Goal: Task Accomplishment & Management: Use online tool/utility

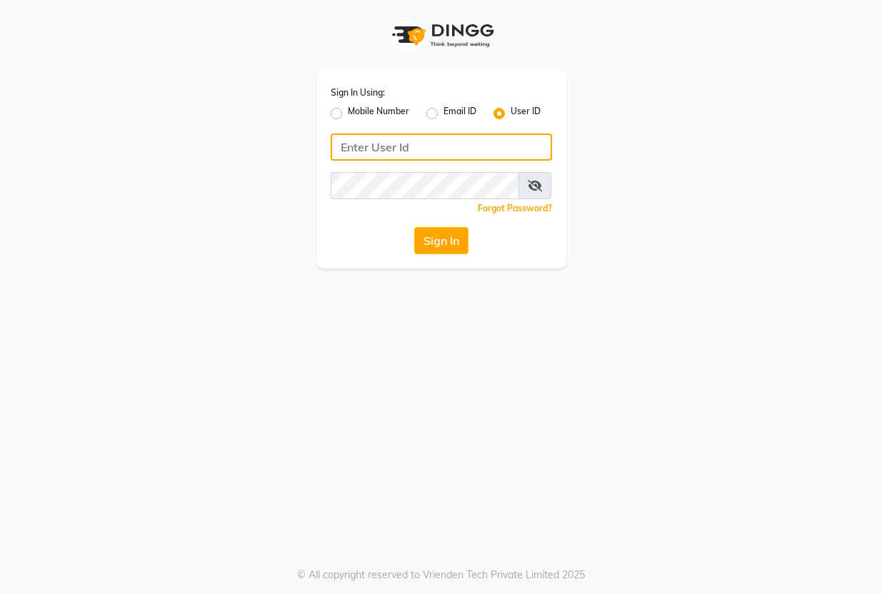
click at [401, 149] on input "Username" at bounding box center [441, 147] width 221 height 27
type input "akshaysalon"
click at [622, 455] on div "Sign In Using: Mobile Number Email ID User ID akshaysalon Remember me Forgot Pa…" at bounding box center [441, 297] width 882 height 594
click at [430, 249] on button "Sign In" at bounding box center [441, 240] width 54 height 27
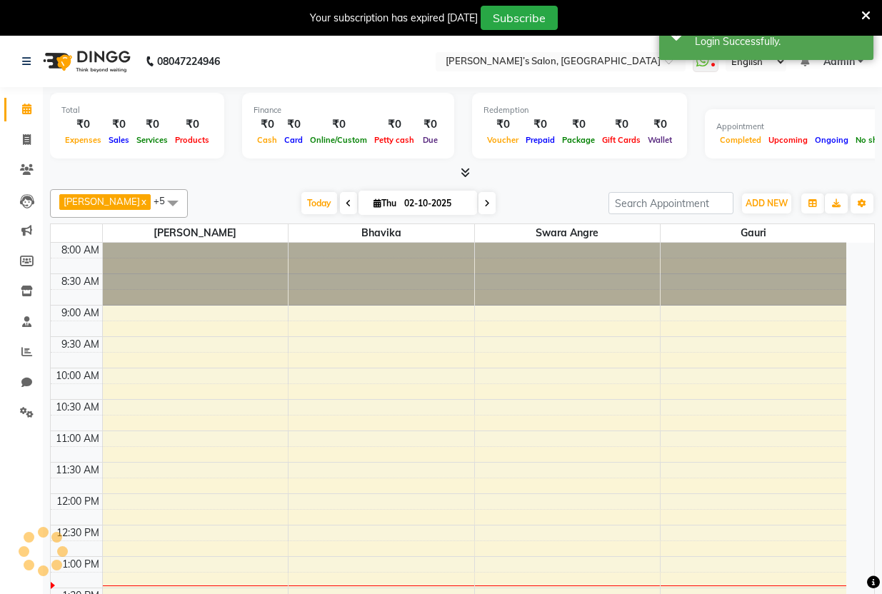
select select "en"
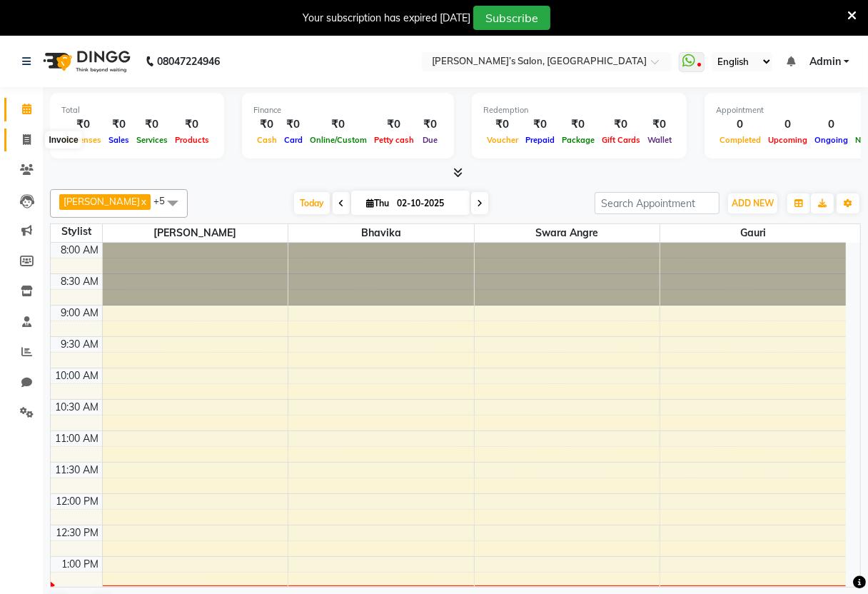
click at [24, 141] on icon at bounding box center [27, 139] width 8 height 11
select select "5150"
select select "service"
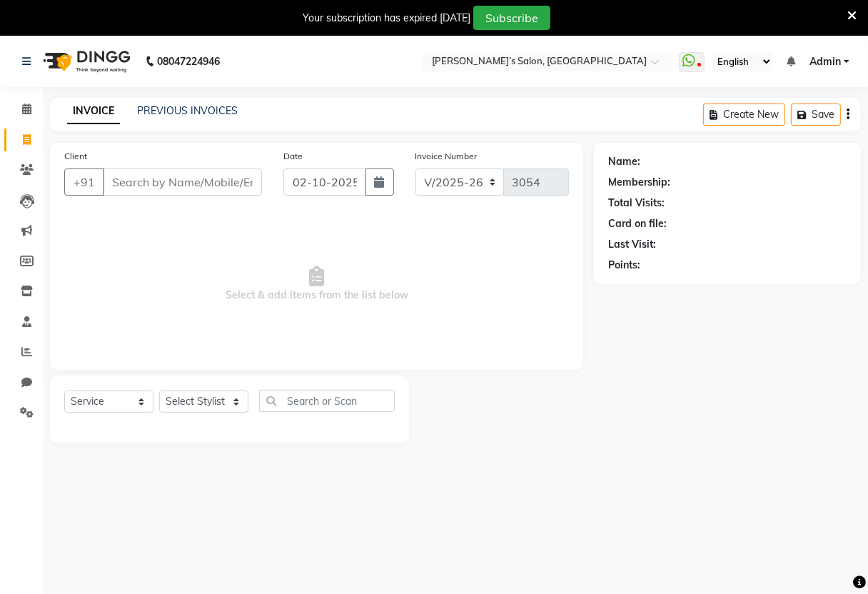
click at [249, 172] on input "Client" at bounding box center [182, 182] width 159 height 27
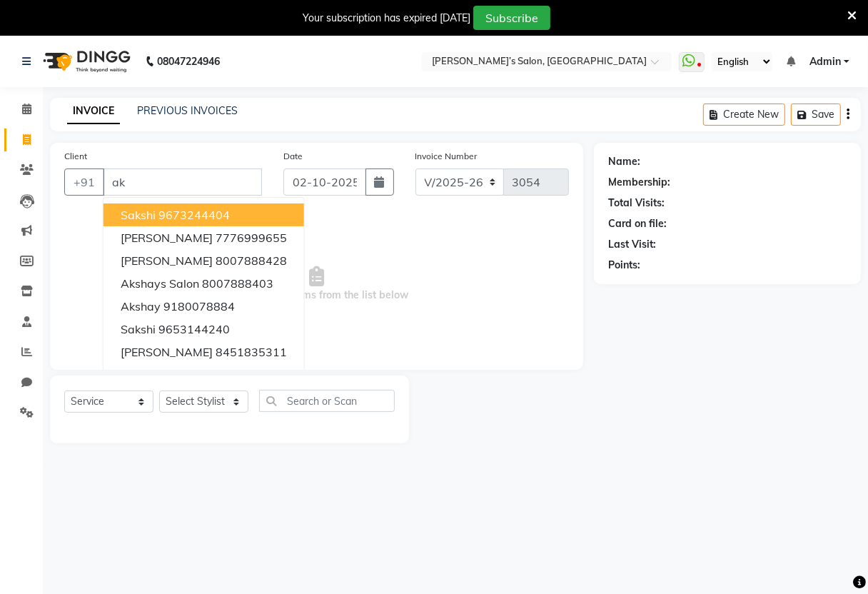
type input "a"
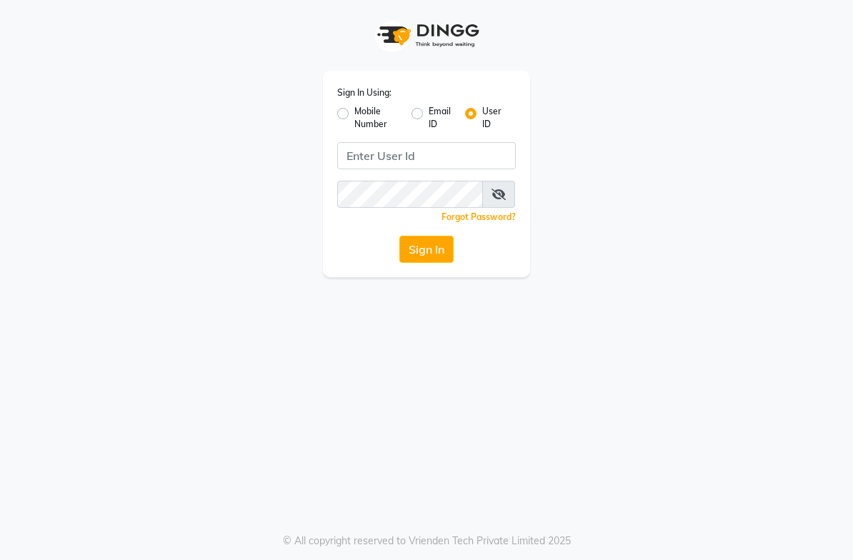
drag, startPoint x: 652, startPoint y: 0, endPoint x: 849, endPoint y: 201, distance: 281.8
click at [710, 201] on app-login "Sign In Using: Mobile Number Email ID User ID Remember me Forgot Password? Sign…" at bounding box center [426, 138] width 853 height 277
click at [408, 155] on input "Username" at bounding box center [426, 155] width 179 height 27
drag, startPoint x: 418, startPoint y: 360, endPoint x: 420, endPoint y: 352, distance: 8.1
click at [418, 359] on div "Sign In Using: Mobile Number Email ID User ID aksahysalon Remember me Forgot Pa…" at bounding box center [426, 280] width 853 height 560
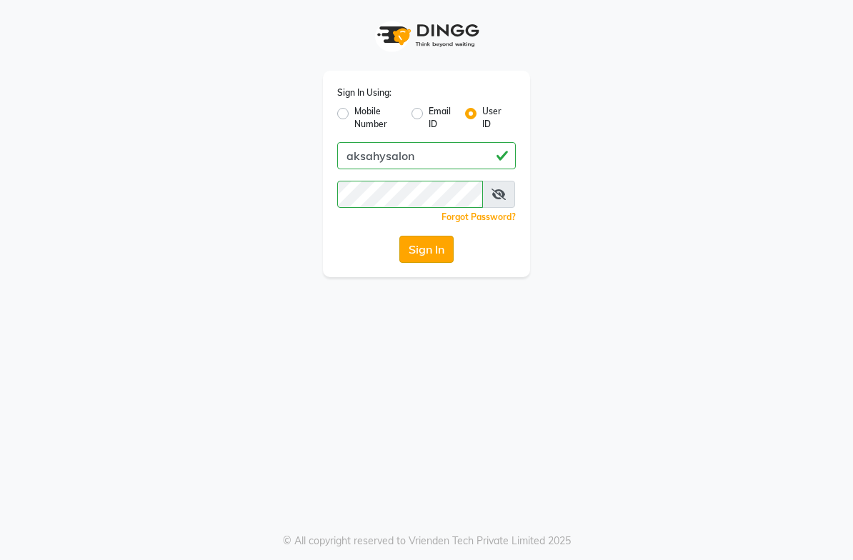
click at [436, 249] on button "Sign In" at bounding box center [426, 249] width 54 height 27
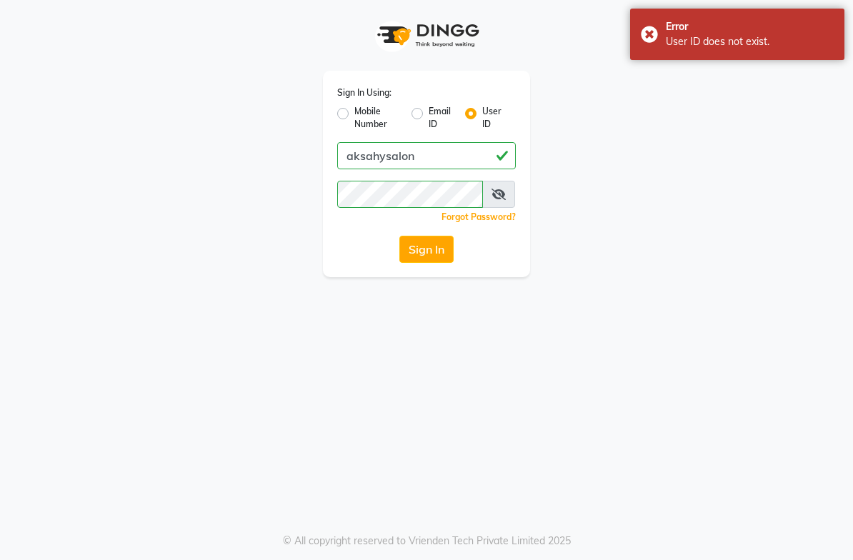
click at [493, 193] on icon at bounding box center [498, 194] width 14 height 11
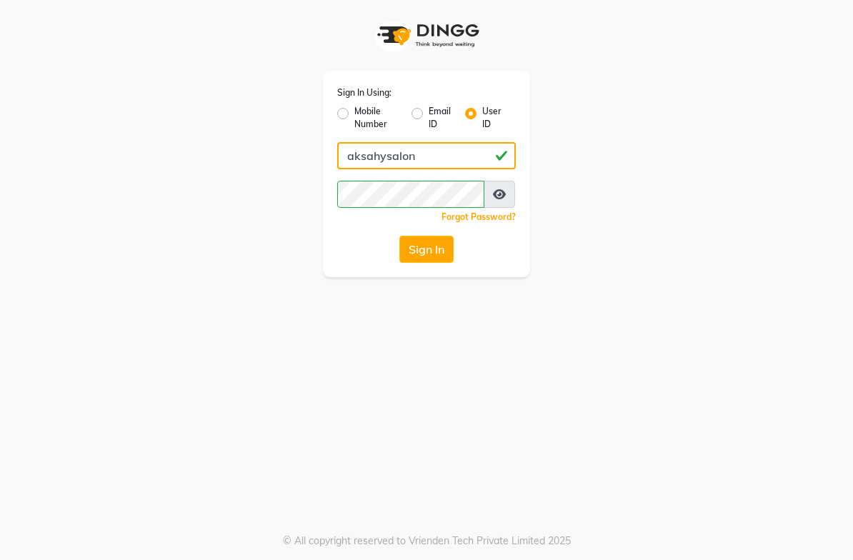
click at [371, 152] on input "aksahysalon" at bounding box center [426, 155] width 179 height 27
click at [371, 152] on input "akshysalon" at bounding box center [426, 155] width 179 height 27
type input "akshaysalon"
click at [442, 245] on button "Sign In" at bounding box center [426, 249] width 54 height 27
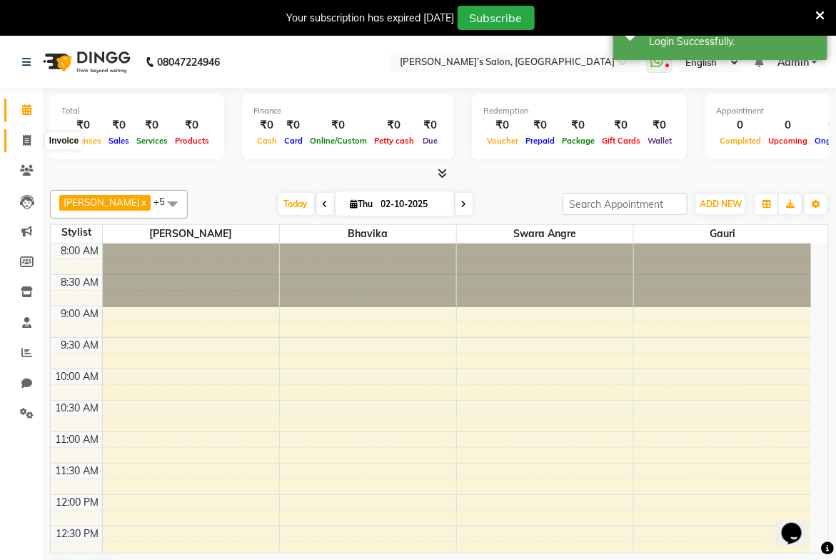
click at [20, 133] on span at bounding box center [26, 141] width 25 height 16
select select "5150"
select select "service"
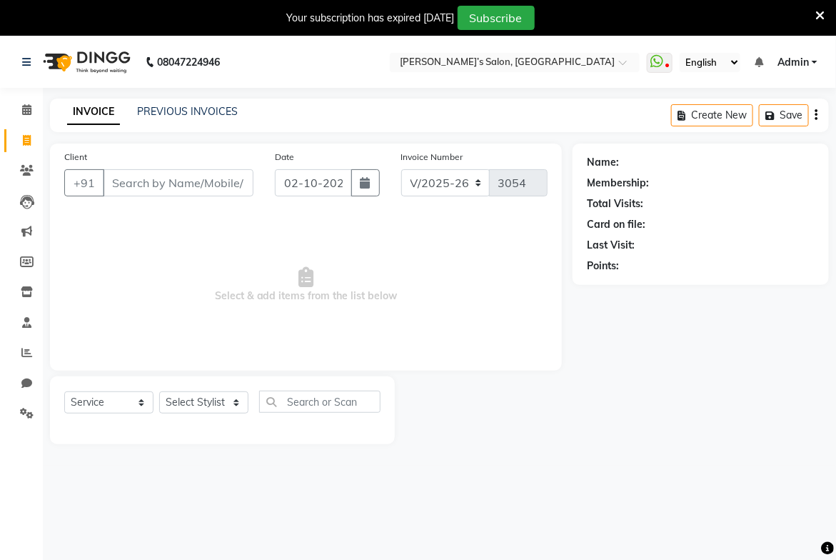
click at [710, 7] on span at bounding box center [820, 15] width 9 height 16
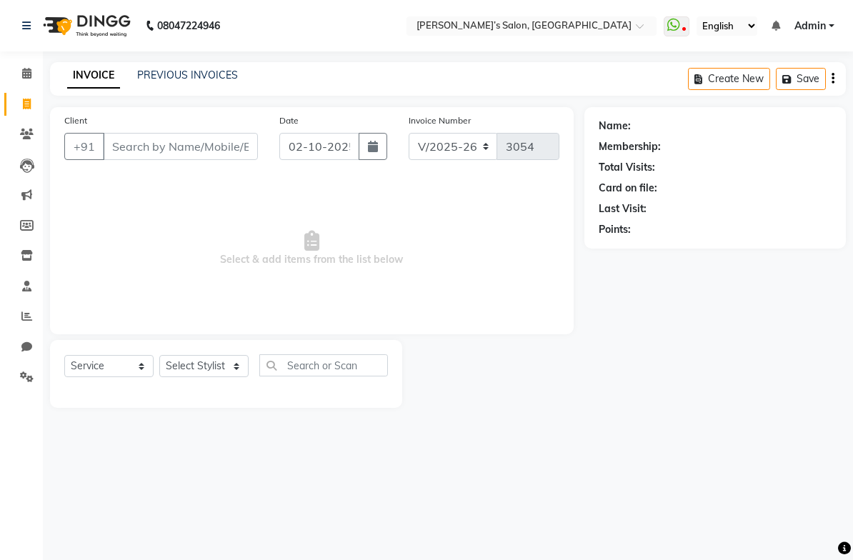
drag, startPoint x: 718, startPoint y: 0, endPoint x: 784, endPoint y: 255, distance: 263.5
click at [710, 255] on div "Name: Membership: Total Visits: Card on file: Last Visit: Points:" at bounding box center [720, 257] width 272 height 301
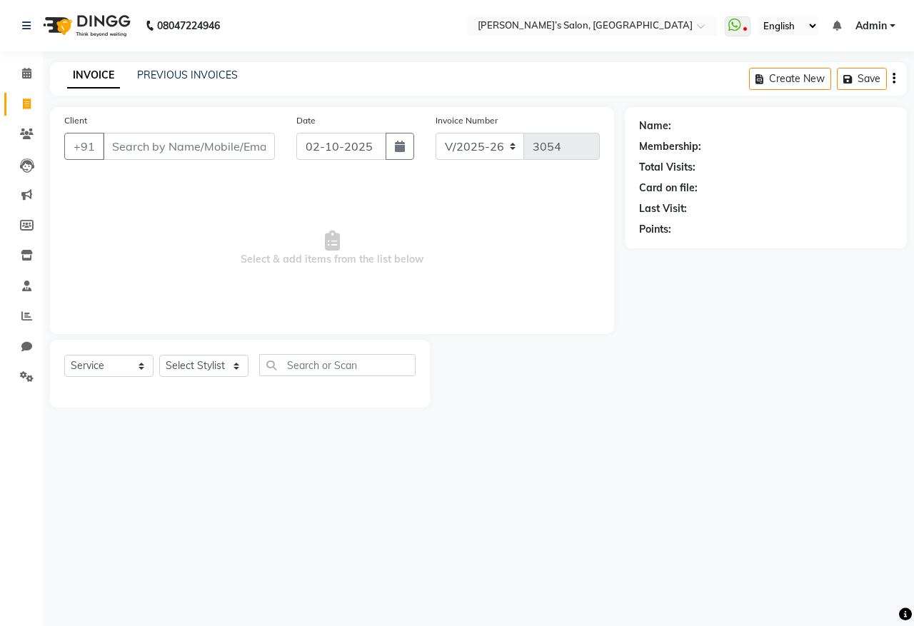
drag, startPoint x: 891, startPoint y: 0, endPoint x: 828, endPoint y: 241, distance: 248.7
click at [710, 241] on div "Name: Membership: Total Visits: Card on file: Last Visit: Points:" at bounding box center [766, 177] width 282 height 141
